Goal: Task Accomplishment & Management: Manage account settings

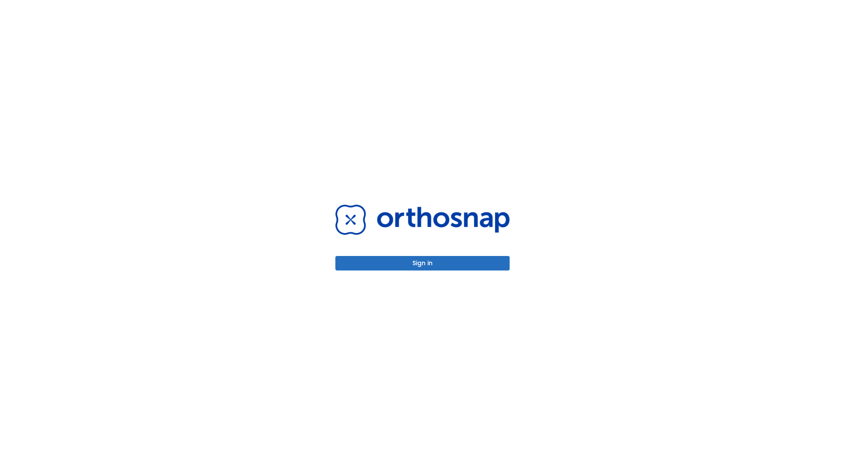
click at [423, 263] on button "Sign in" at bounding box center [422, 263] width 174 height 15
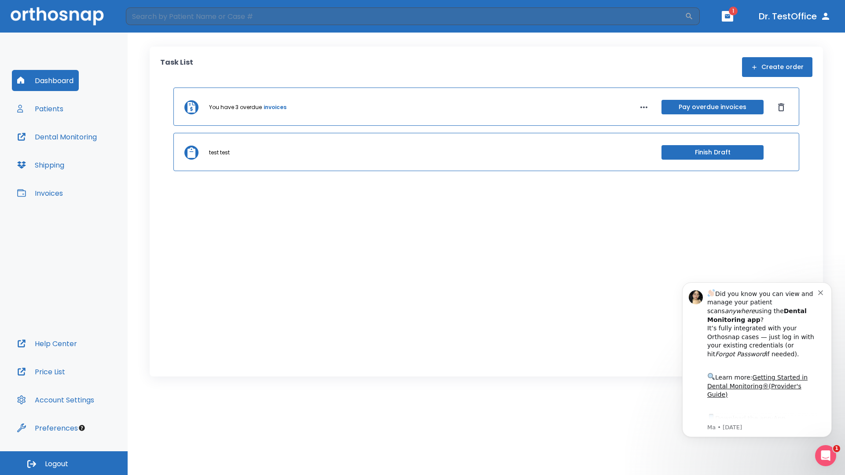
click at [64, 464] on span "Logout" at bounding box center [56, 465] width 23 height 10
